Goal: Task Accomplishment & Management: Use online tool/utility

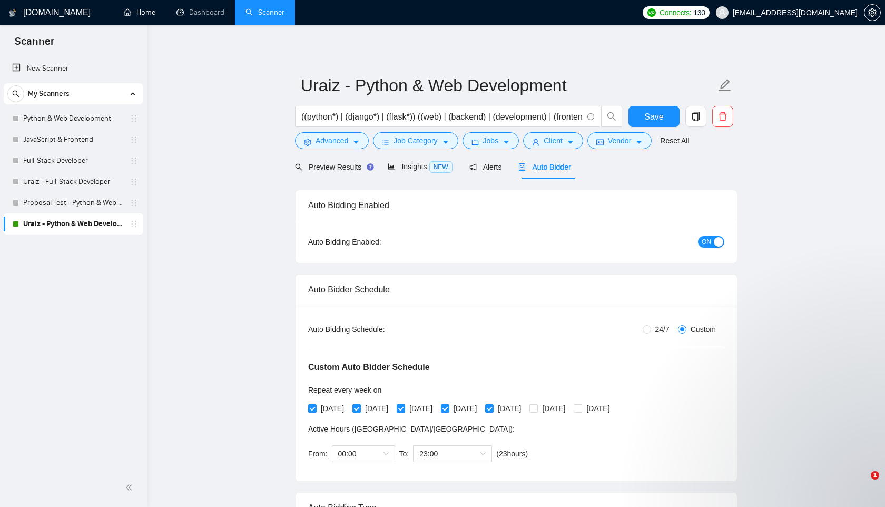
click at [149, 15] on link "Home" at bounding box center [140, 12] width 32 height 9
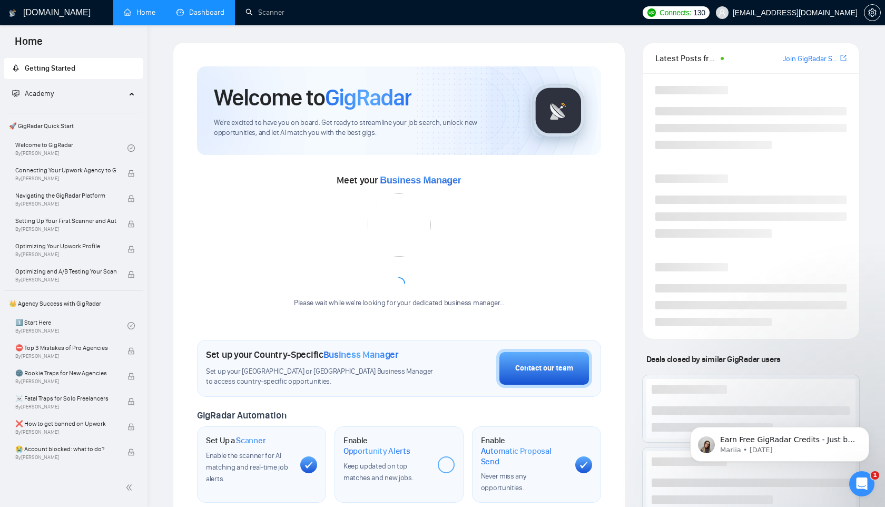
click at [201, 16] on link "Dashboard" at bounding box center [200, 12] width 48 height 9
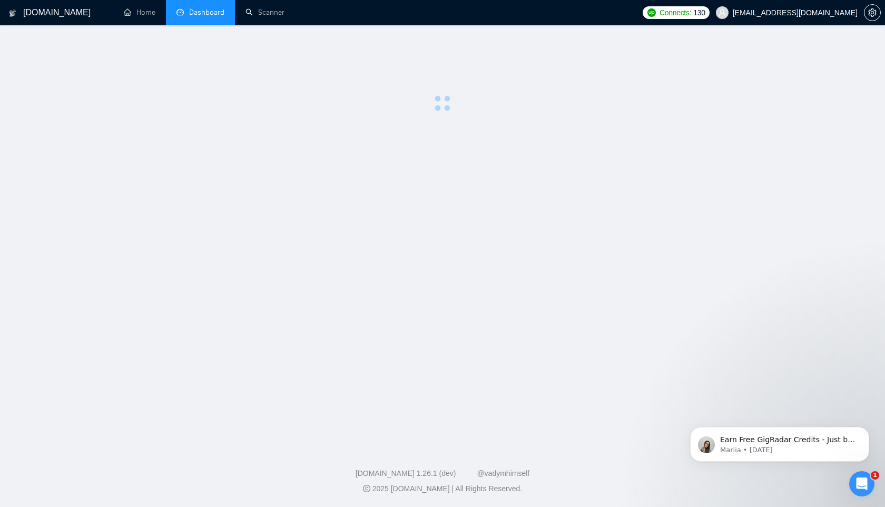
click at [201, 16] on span "Dashboard" at bounding box center [206, 12] width 35 height 9
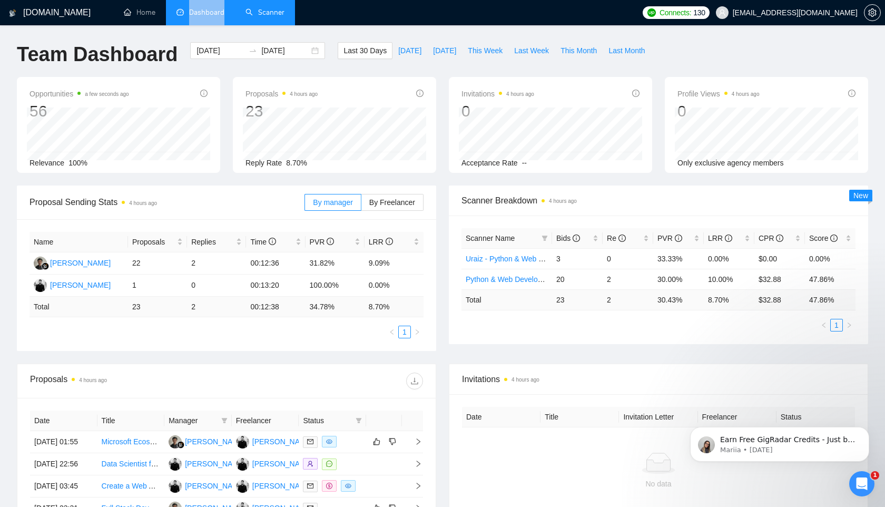
click at [253, 8] on link "Scanner" at bounding box center [265, 12] width 39 height 9
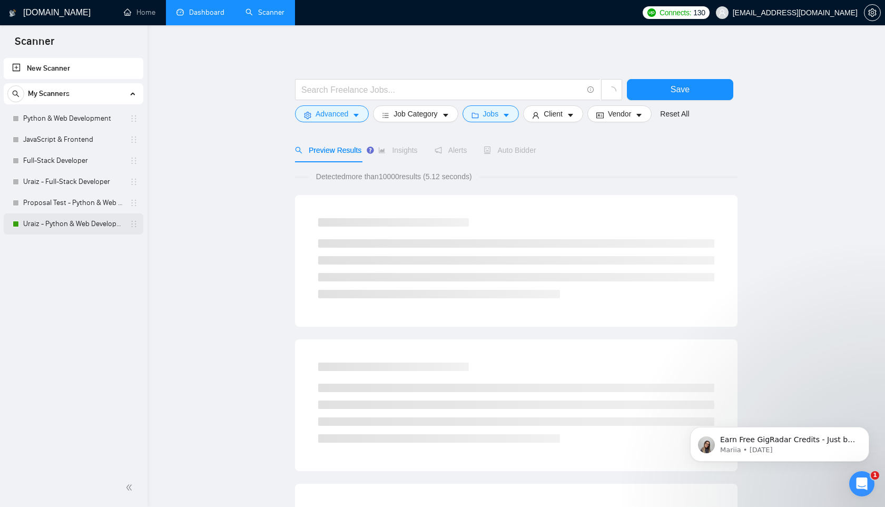
click at [82, 220] on link "Uraiz - Python & Web Development" at bounding box center [73, 223] width 100 height 21
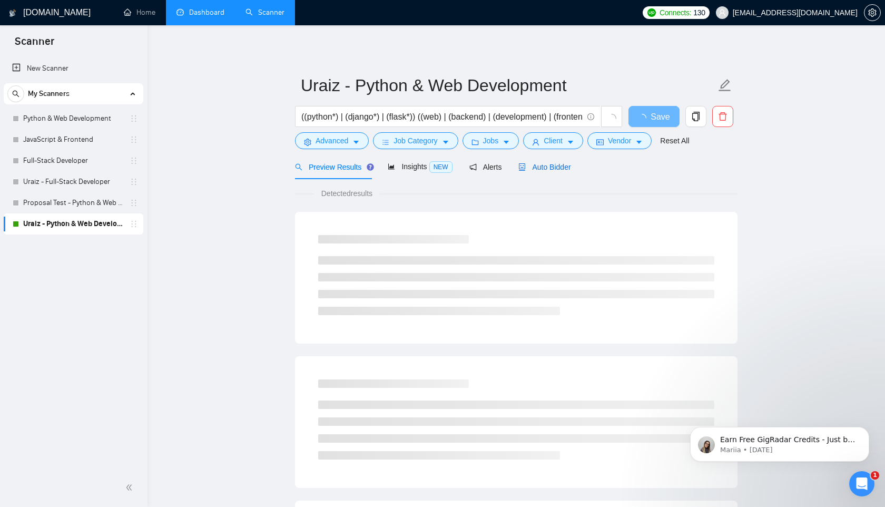
click at [555, 164] on span "Auto Bidder" at bounding box center [544, 167] width 52 height 8
click at [555, 165] on span "Auto Bidder" at bounding box center [544, 167] width 52 height 8
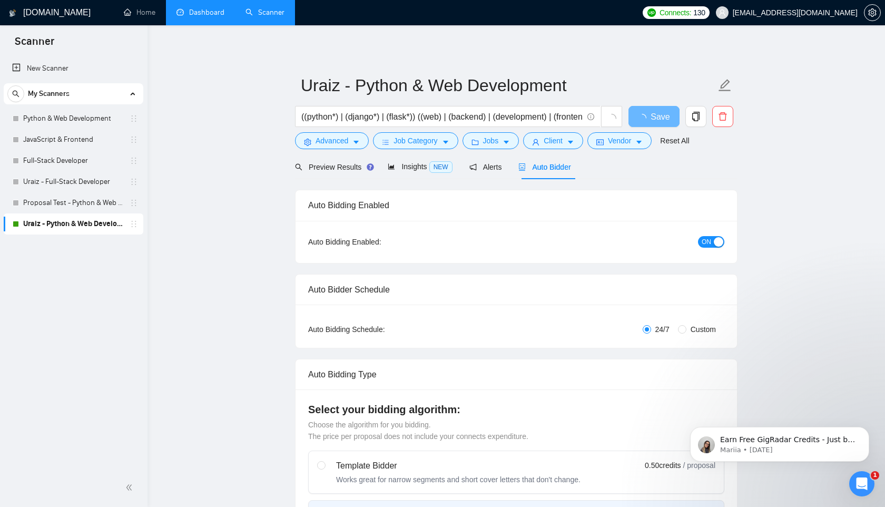
radio input "false"
radio input "true"
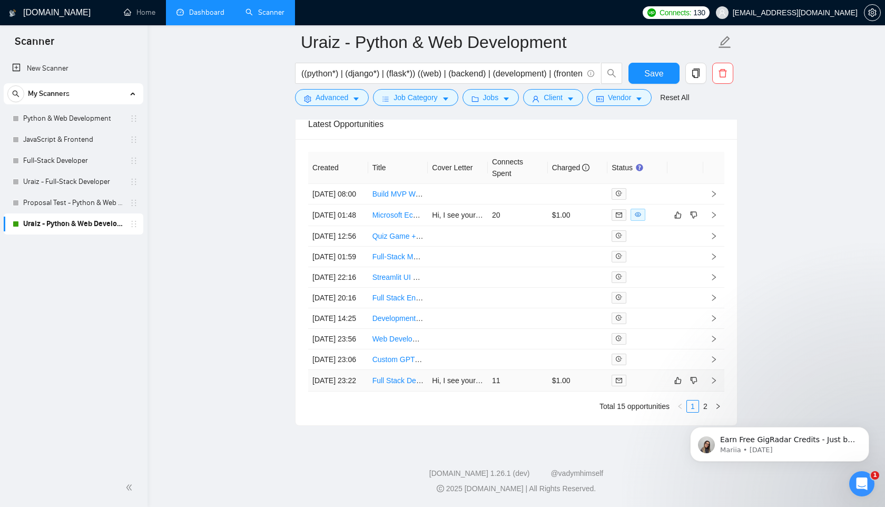
scroll to position [2729, 0]
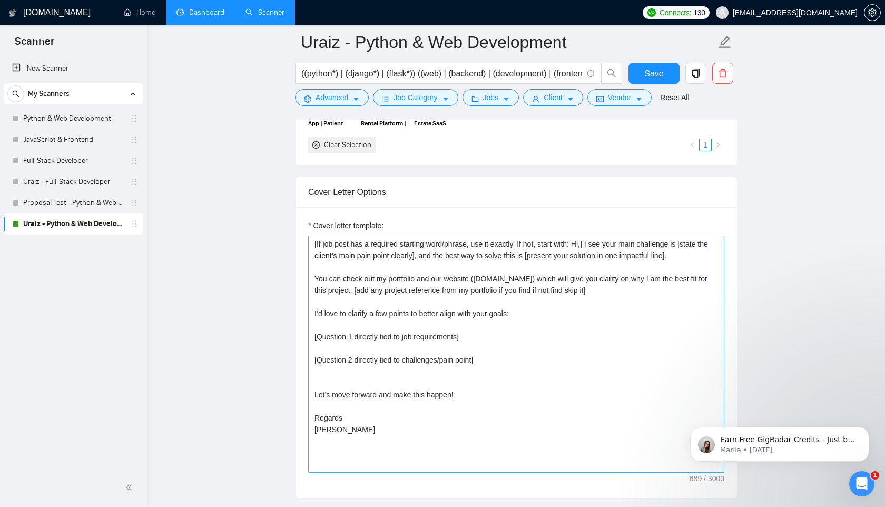
scroll to position [1241, 0]
